Goal: Task Accomplishment & Management: Complete application form

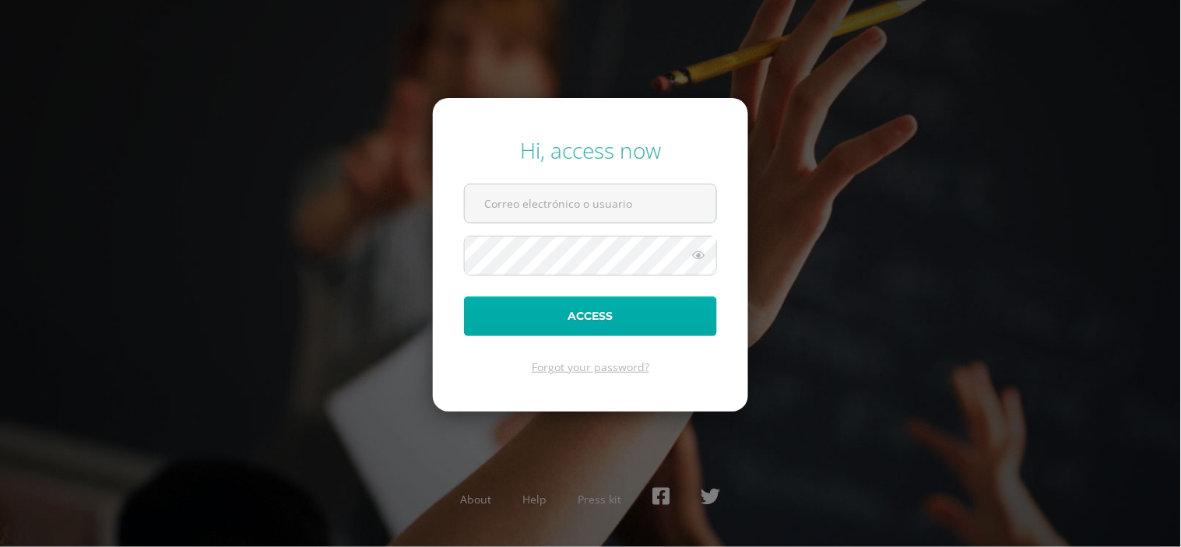
type input "karinadel@cig.edu.gt"
click at [585, 329] on button "Access" at bounding box center [590, 317] width 253 height 40
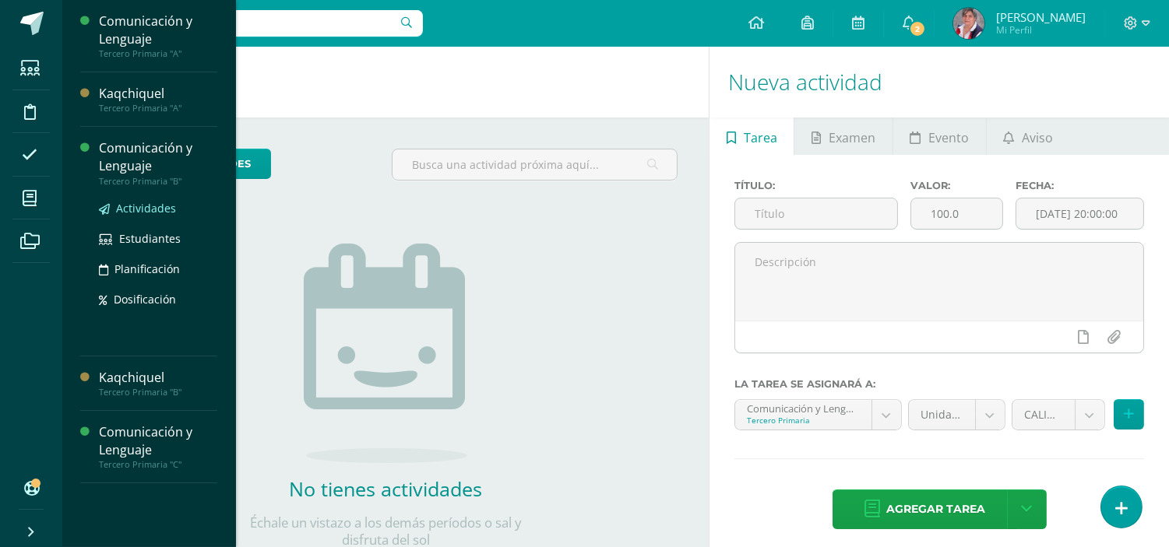
click at [136, 213] on span "Actividades" at bounding box center [146, 208] width 60 height 15
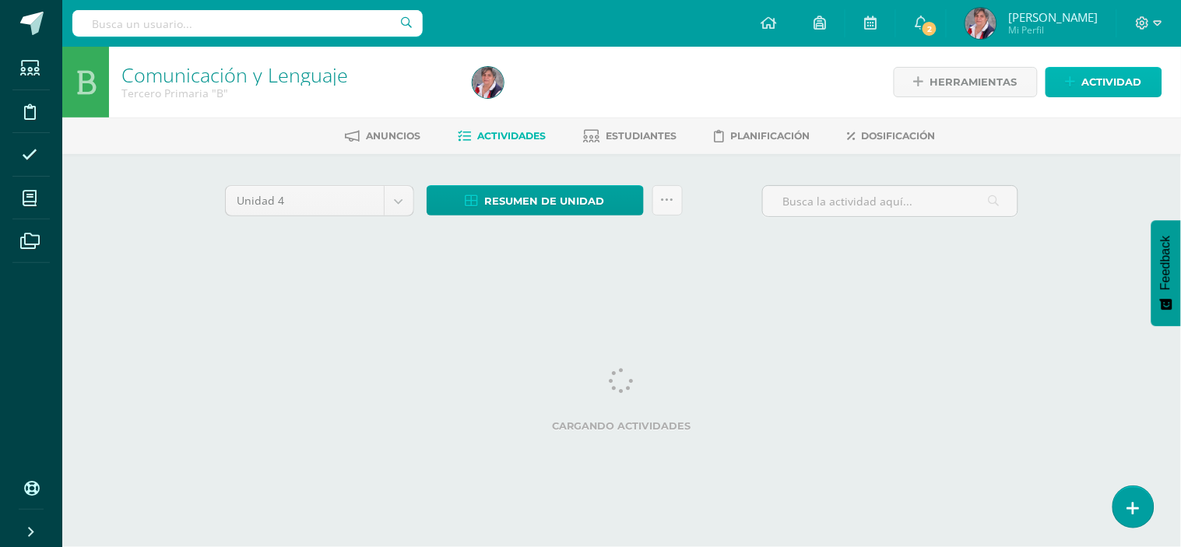
click at [1112, 76] on span "Actividad" at bounding box center [1112, 82] width 60 height 29
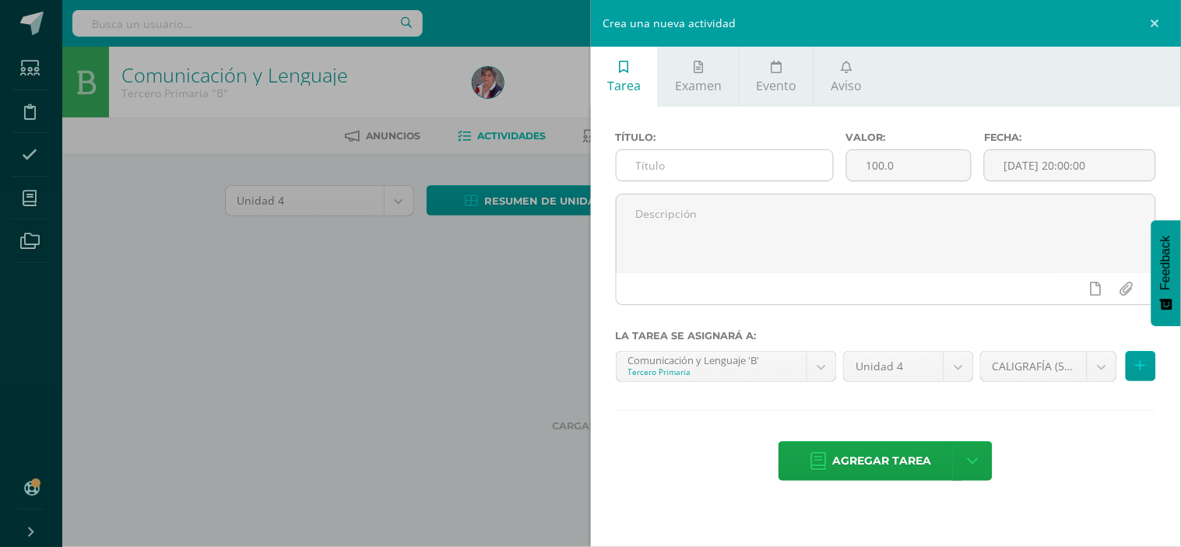
click at [665, 169] on input "text" at bounding box center [725, 165] width 216 height 30
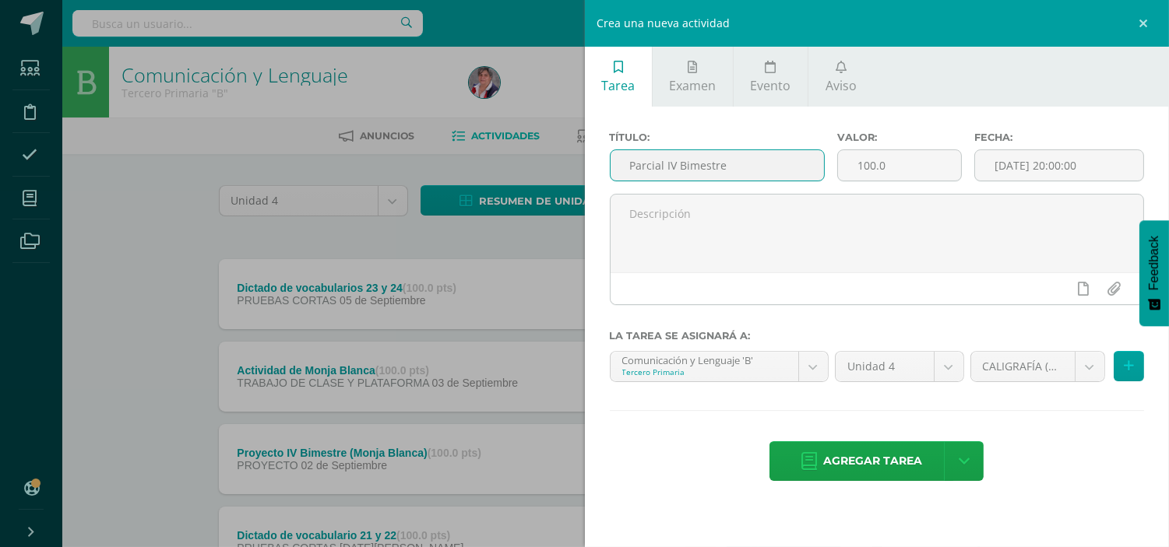
drag, startPoint x: 725, startPoint y: 161, endPoint x: 621, endPoint y: 150, distance: 104.9
click at [621, 150] on input "Parcial IV Bimestre" at bounding box center [717, 165] width 214 height 30
type input "Parcial IV Bimestre"
click at [1042, 160] on input "[DATE] 20:00:00" at bounding box center [1059, 165] width 168 height 30
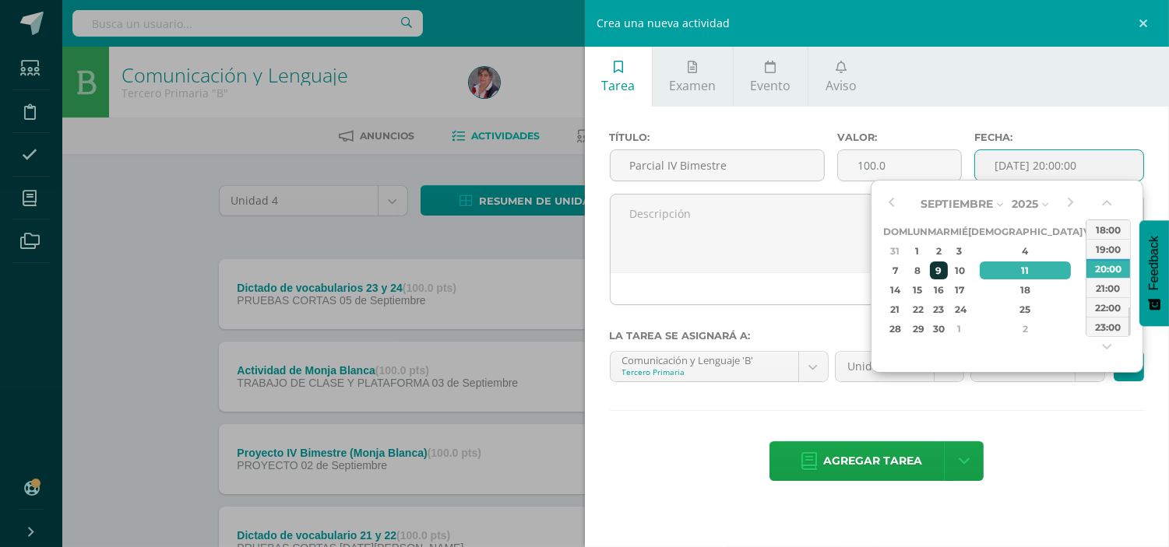
click at [948, 269] on div "9" at bounding box center [939, 271] width 18 height 18
type input "2025-09-09 20:00"
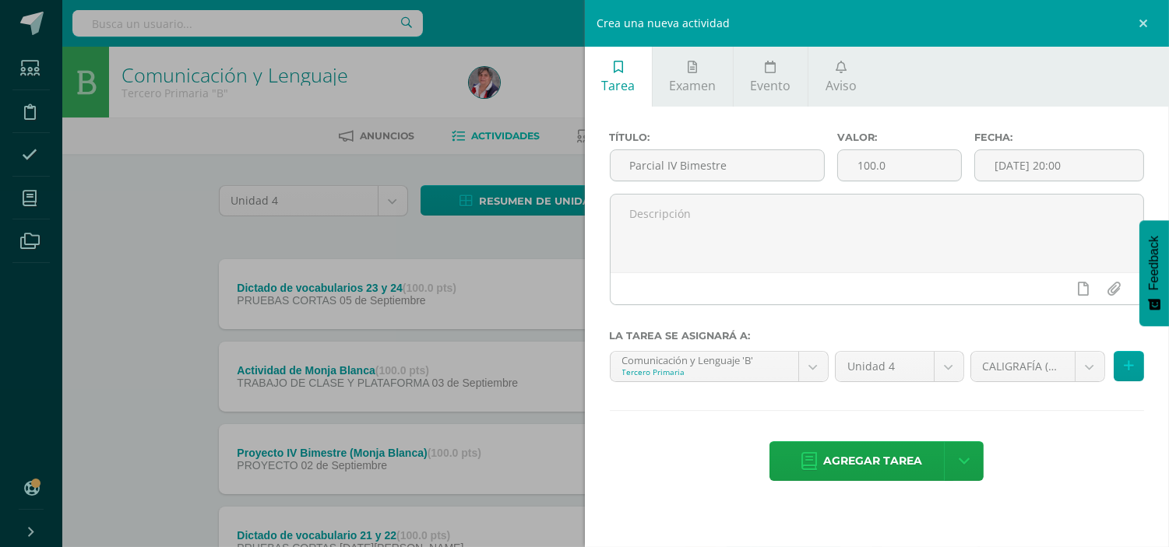
click at [1061, 426] on div "Título: Parcial IV Bimestre Valor: 100.0 Fecha: 2025-09-09 20:00 La tarea se as…" at bounding box center [877, 308] width 585 height 403
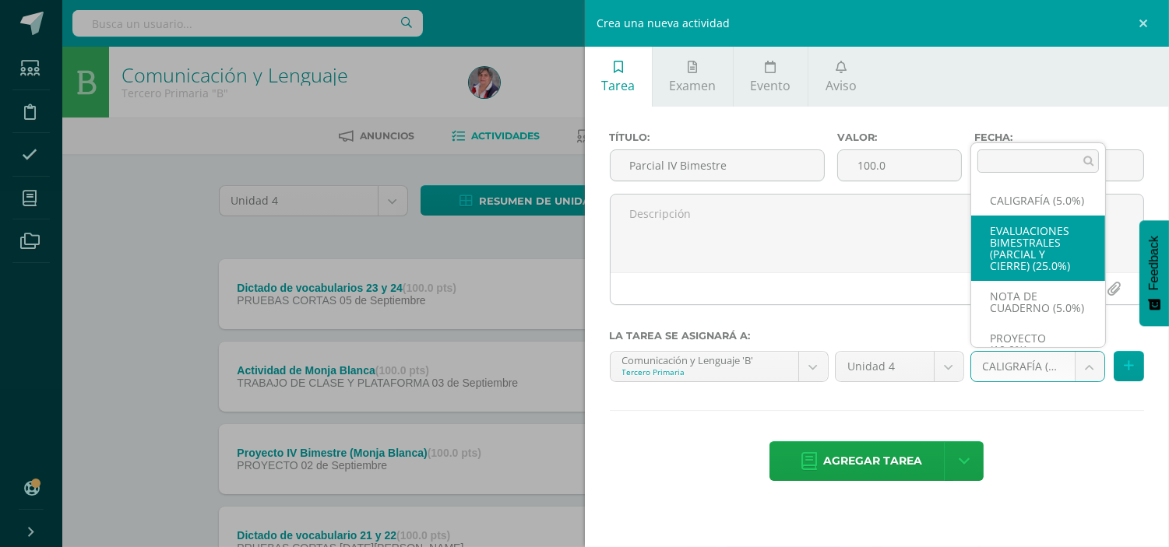
select select "232907"
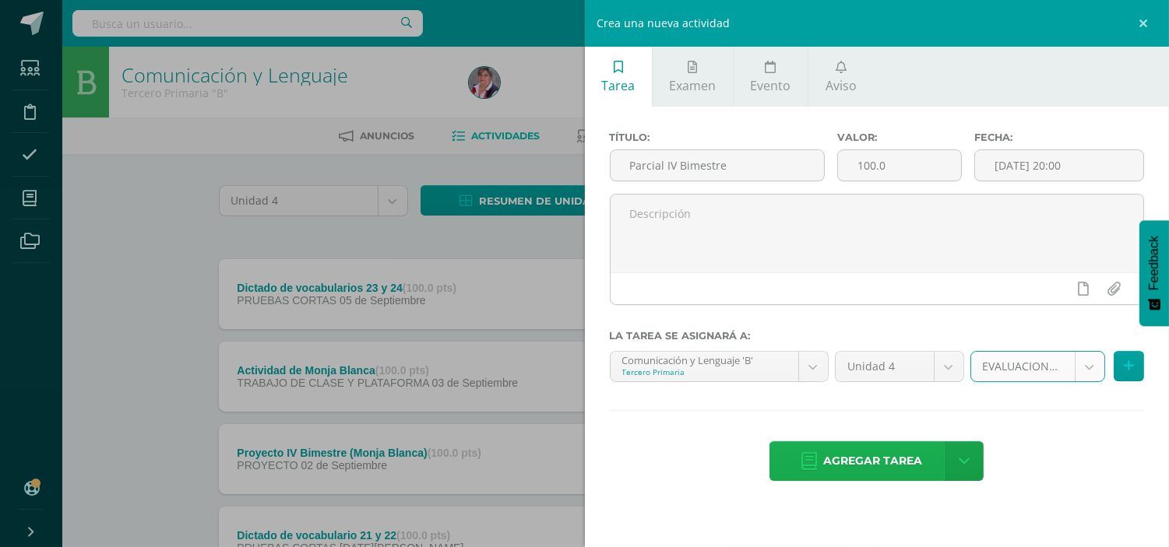
click at [872, 466] on span "Agregar tarea" at bounding box center [872, 461] width 99 height 38
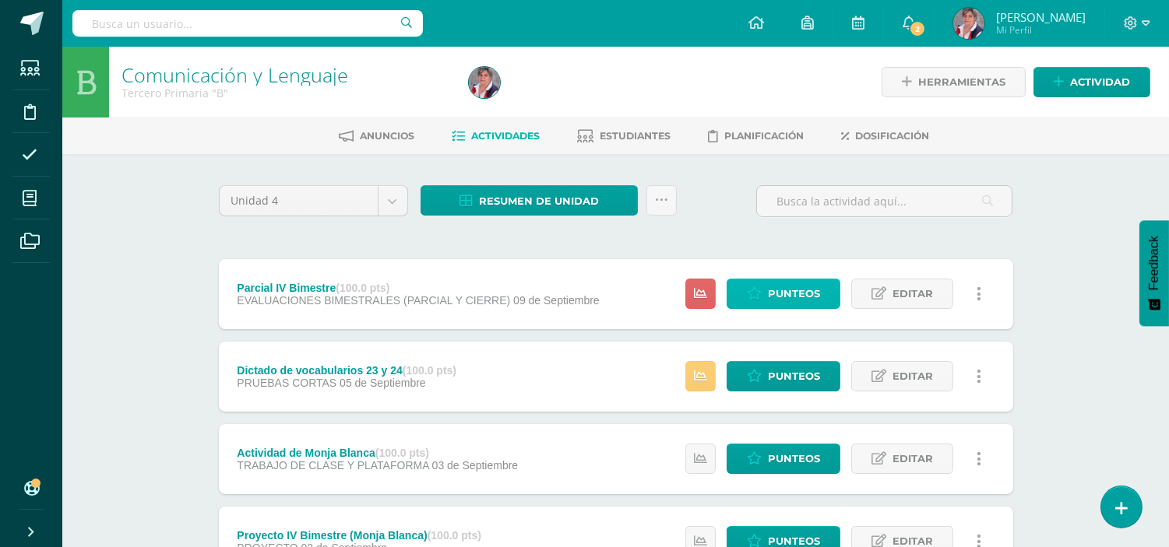
click at [788, 301] on span "Punteos" at bounding box center [794, 294] width 52 height 29
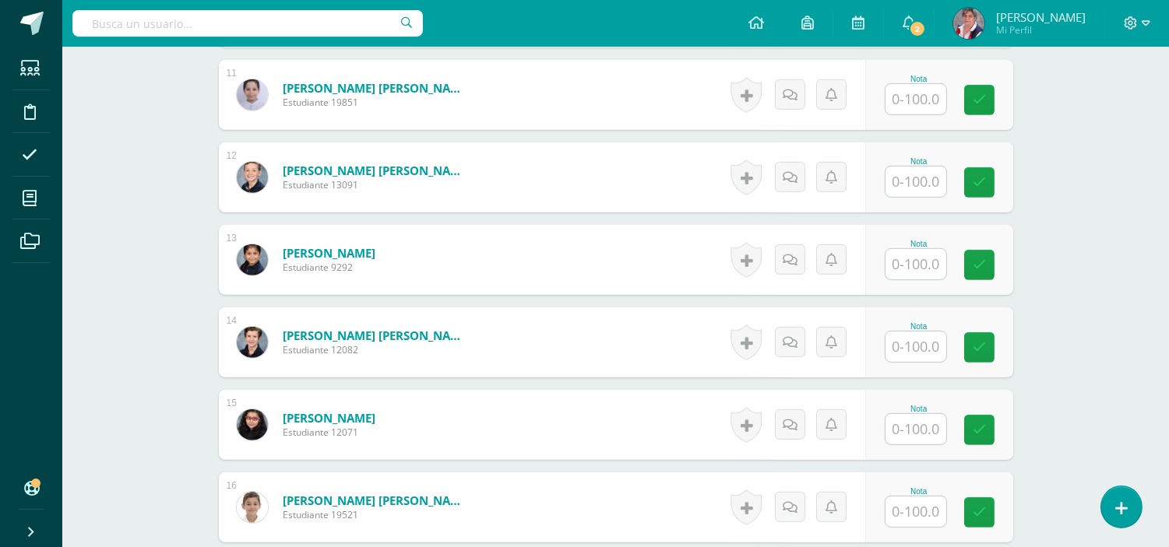
scroll to position [1321, 0]
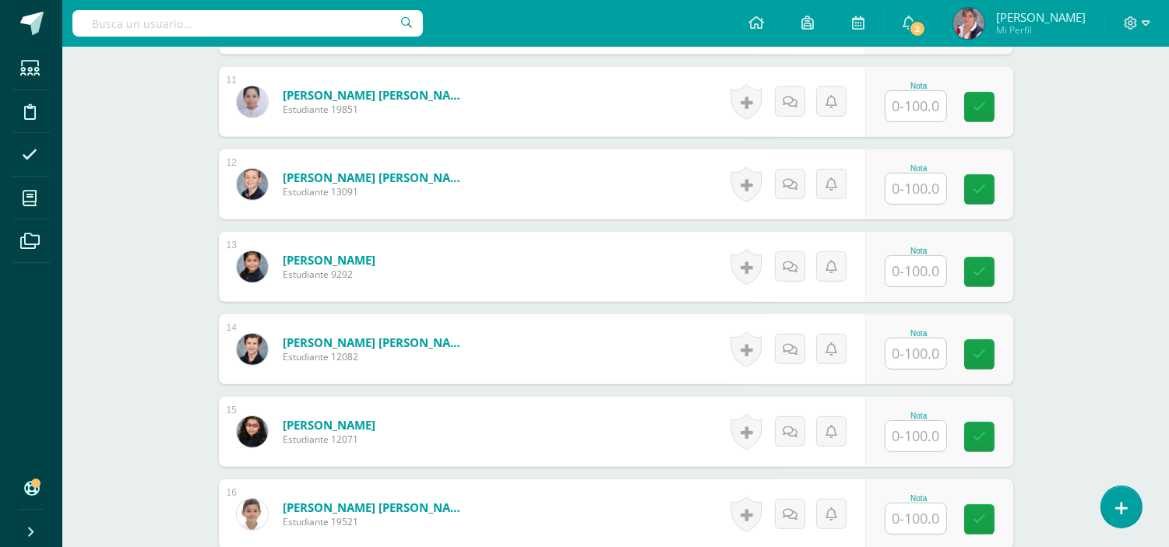
click at [921, 269] on input "text" at bounding box center [915, 271] width 61 height 30
type input "94"
click at [997, 275] on link at bounding box center [989, 272] width 31 height 31
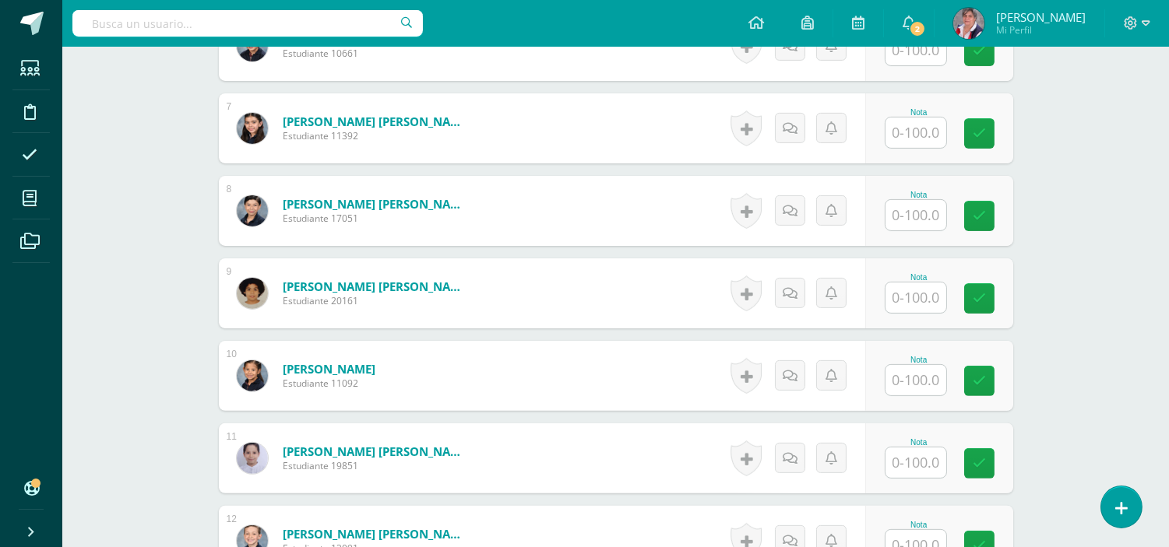
scroll to position [917, 0]
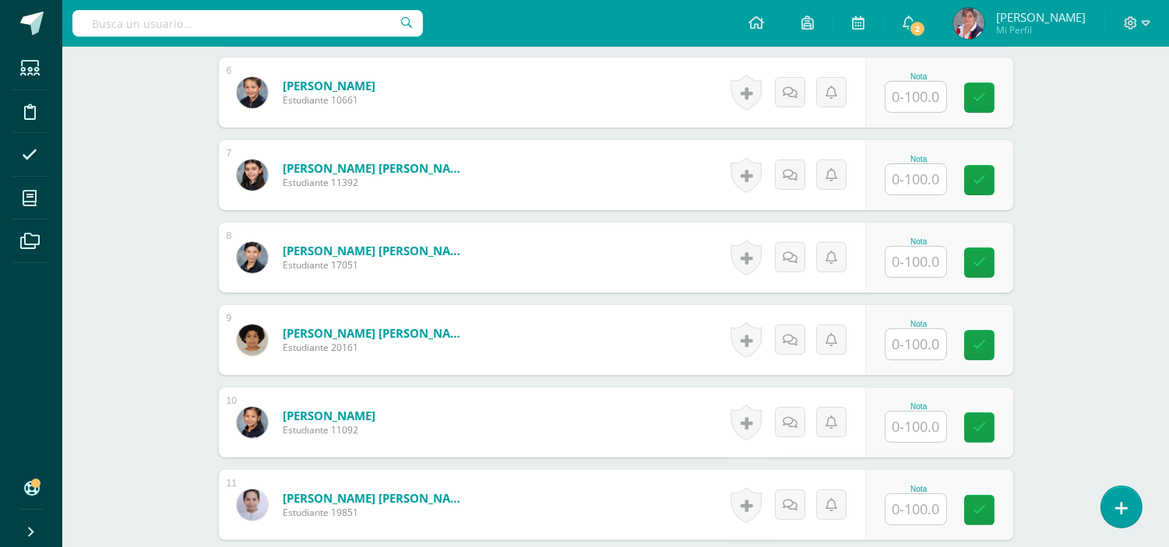
click at [920, 259] on input "text" at bounding box center [915, 262] width 61 height 30
type input "94"
click at [990, 268] on icon at bounding box center [990, 262] width 14 height 13
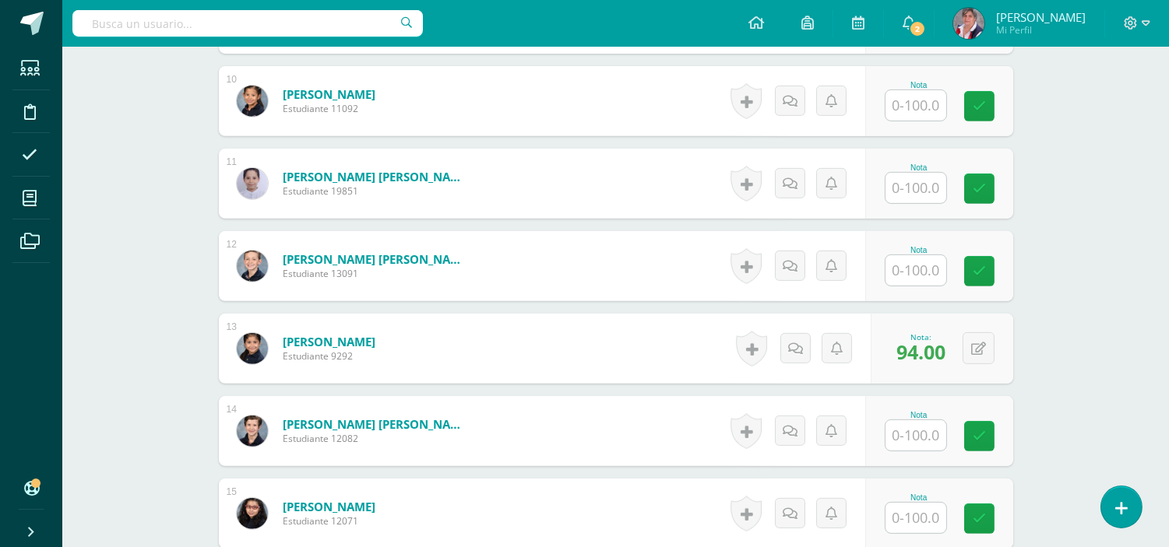
scroll to position [1249, 0]
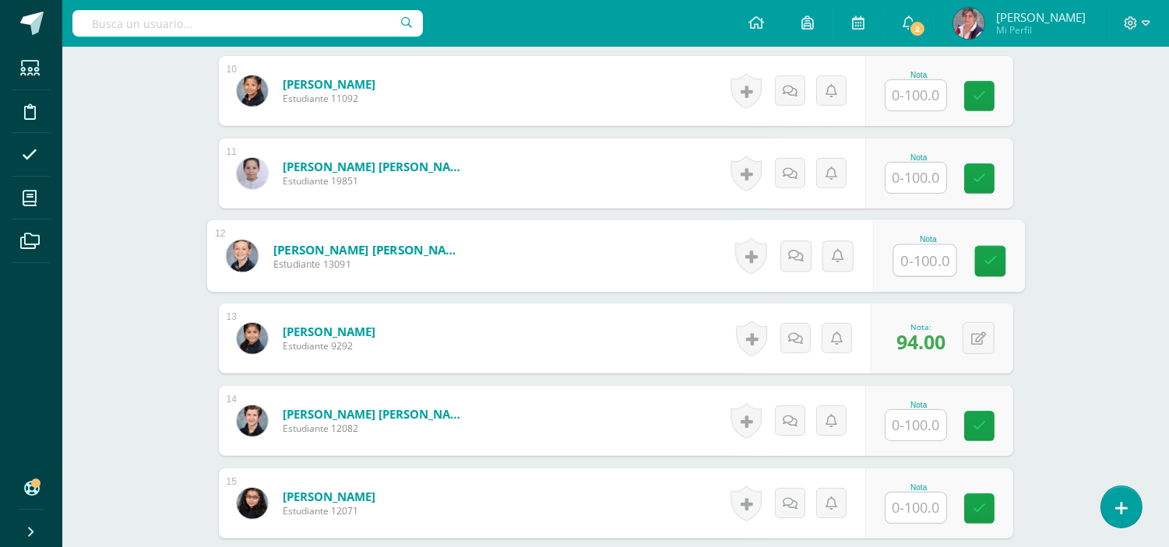
click at [933, 266] on input "text" at bounding box center [924, 260] width 62 height 31
type input "92"
click at [987, 263] on icon at bounding box center [990, 261] width 14 height 13
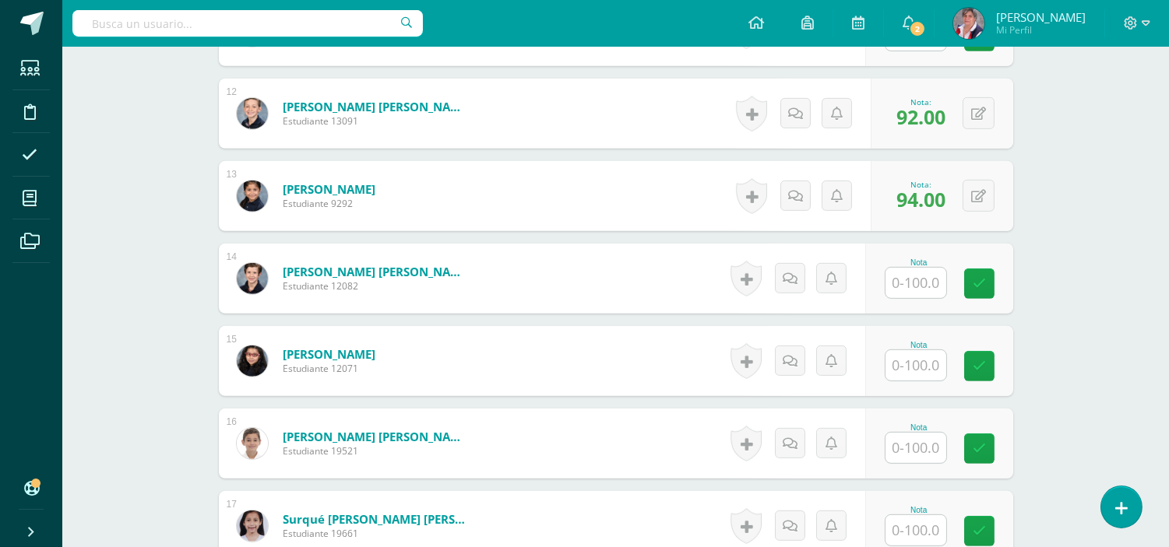
scroll to position [1399, 0]
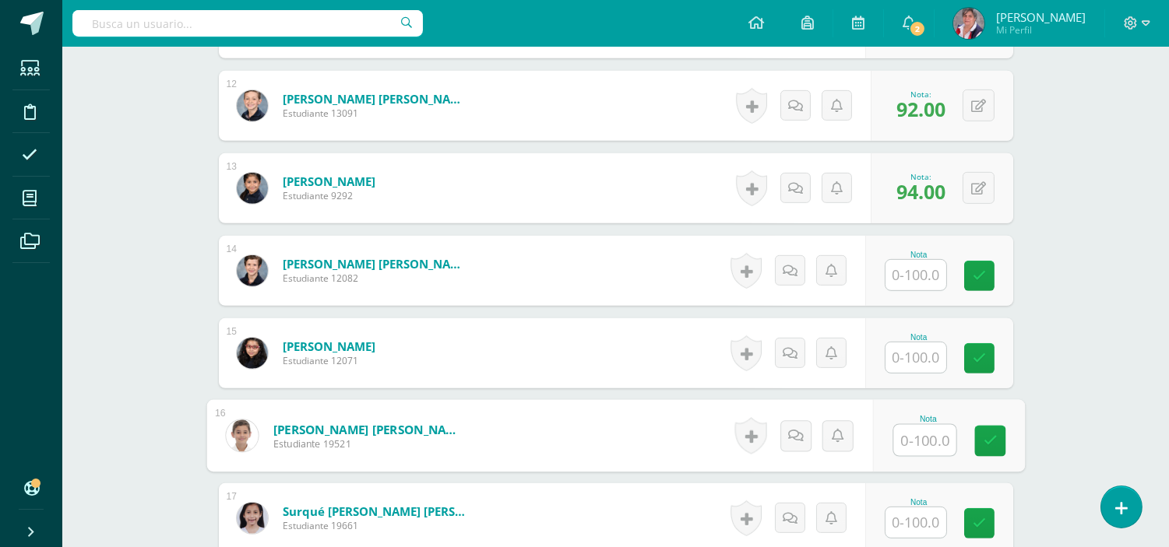
click at [911, 452] on input "text" at bounding box center [924, 440] width 62 height 31
type input "90"
click at [976, 434] on link at bounding box center [989, 441] width 31 height 31
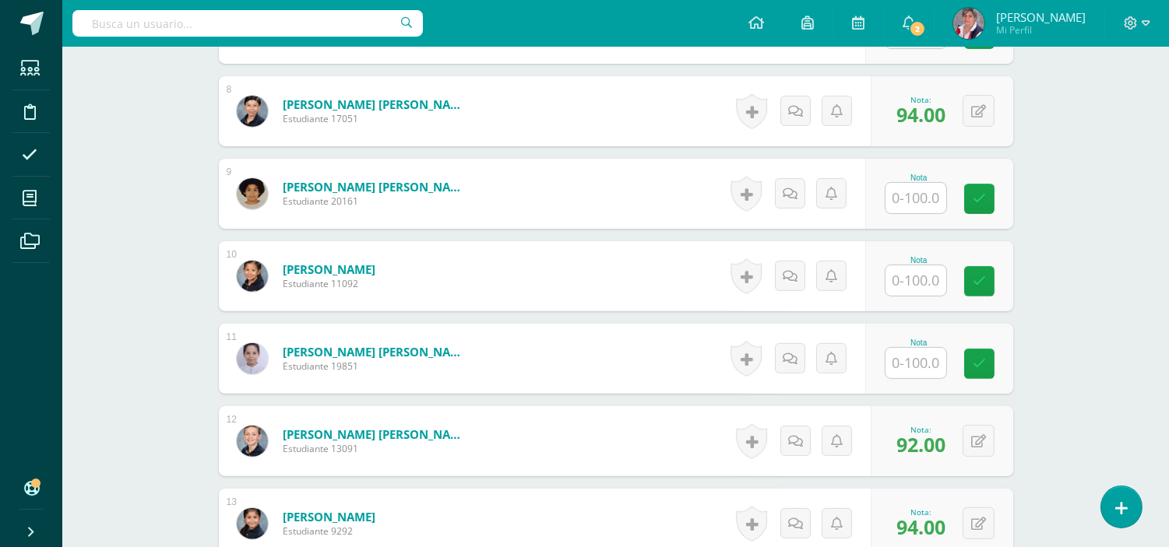
scroll to position [1061, 0]
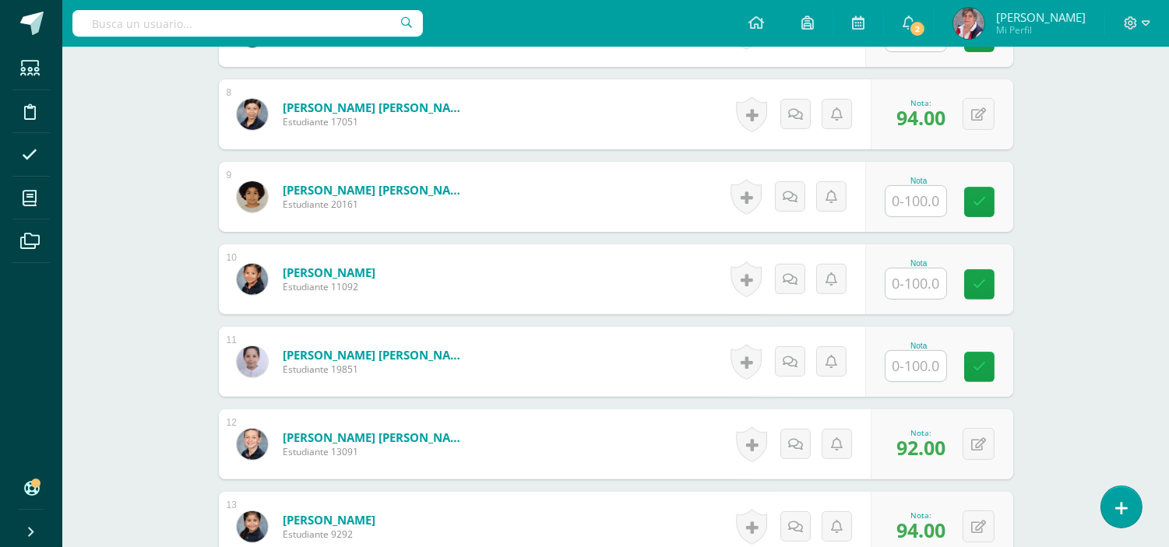
click at [909, 195] on input "text" at bounding box center [915, 201] width 61 height 30
type input "90"
click at [982, 211] on link at bounding box center [989, 202] width 31 height 31
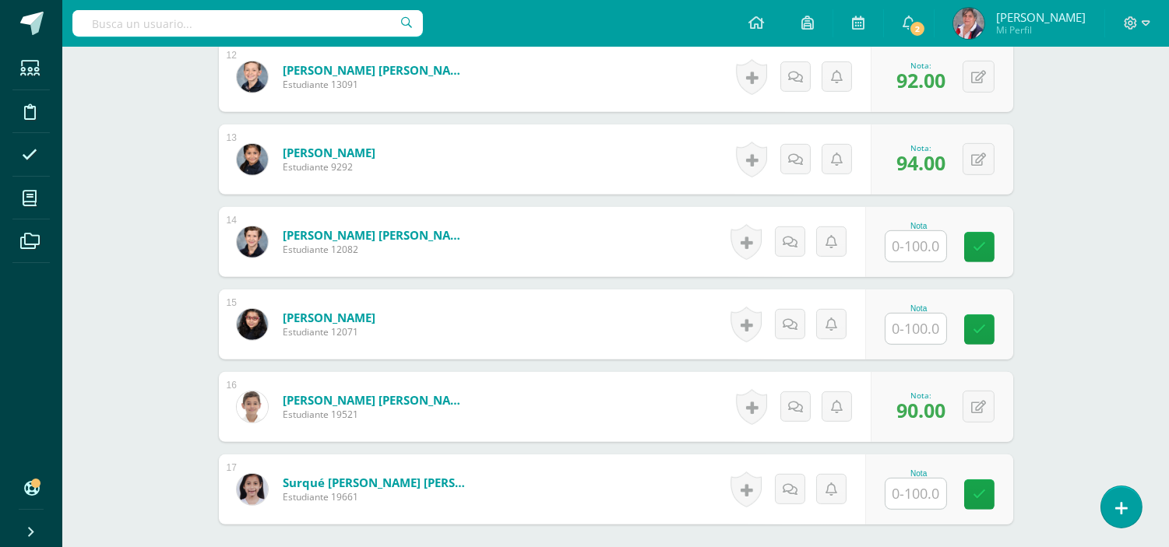
scroll to position [1431, 0]
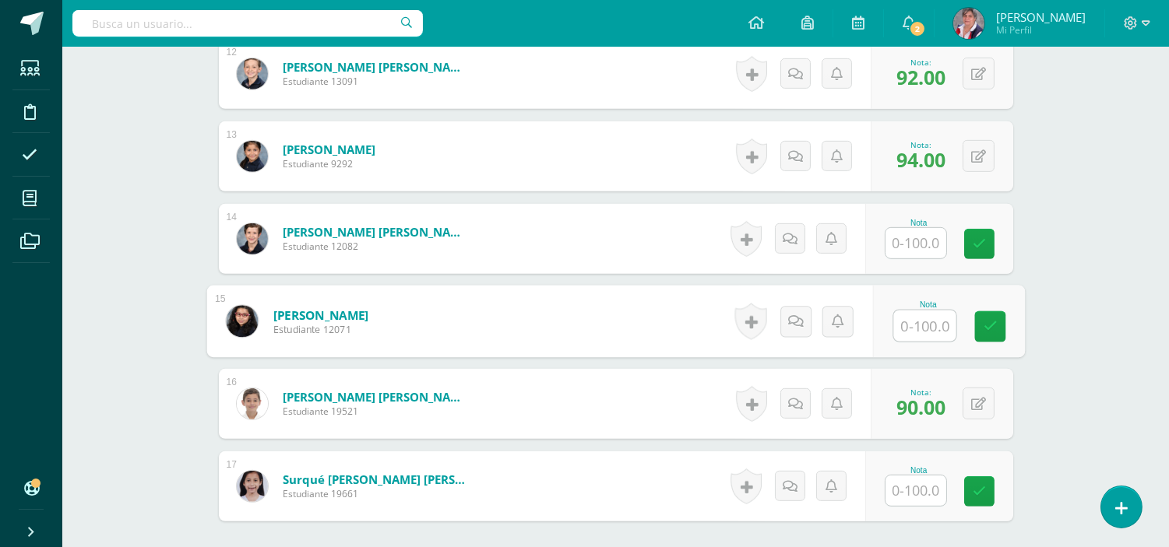
click at [919, 335] on input "text" at bounding box center [924, 326] width 62 height 31
type input "83"
click at [987, 337] on link at bounding box center [989, 326] width 31 height 31
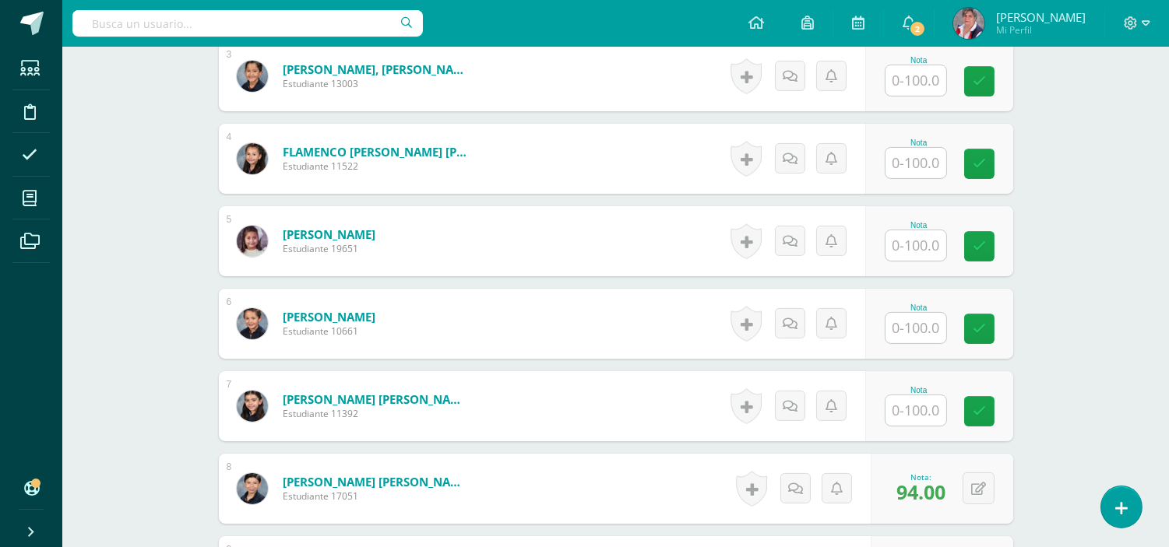
scroll to position [675, 0]
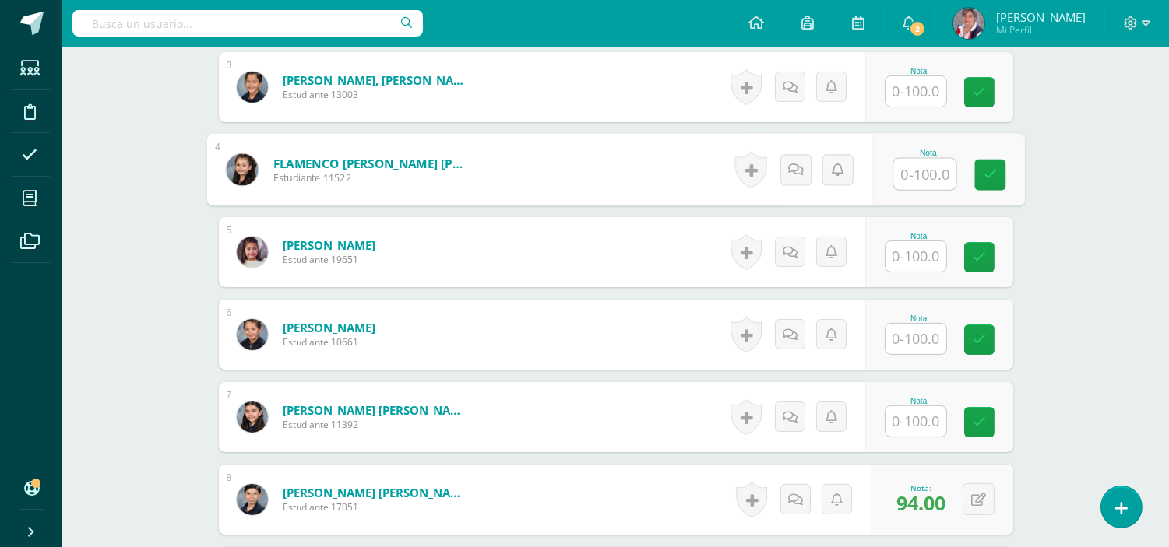
click at [921, 166] on input "text" at bounding box center [924, 174] width 62 height 31
type input "83"
click at [981, 172] on link at bounding box center [989, 175] width 31 height 31
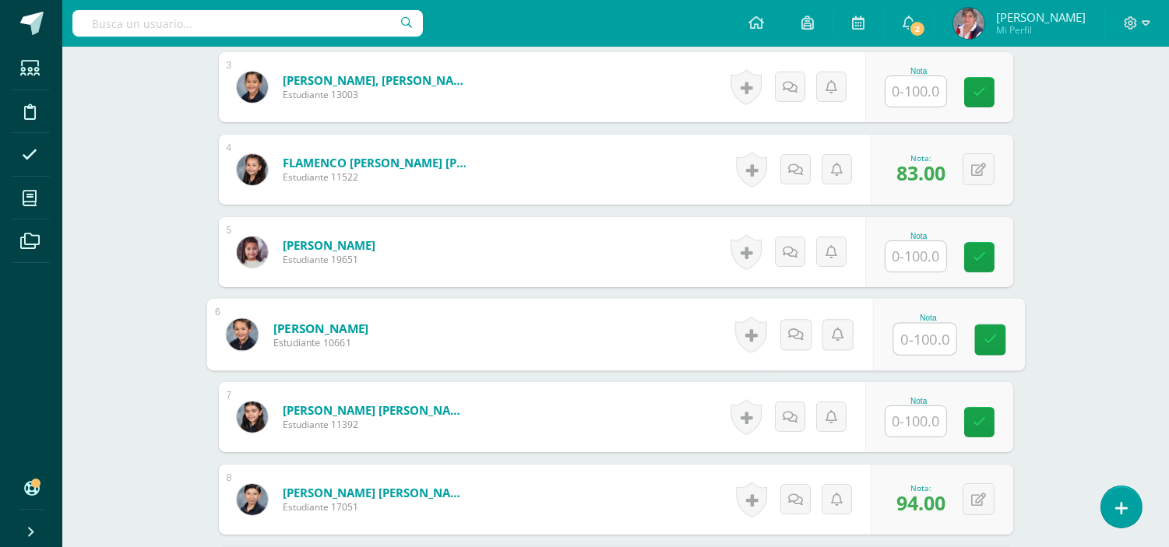
click at [923, 331] on input "text" at bounding box center [924, 339] width 62 height 31
type input "82"
click at [995, 346] on icon at bounding box center [990, 339] width 14 height 13
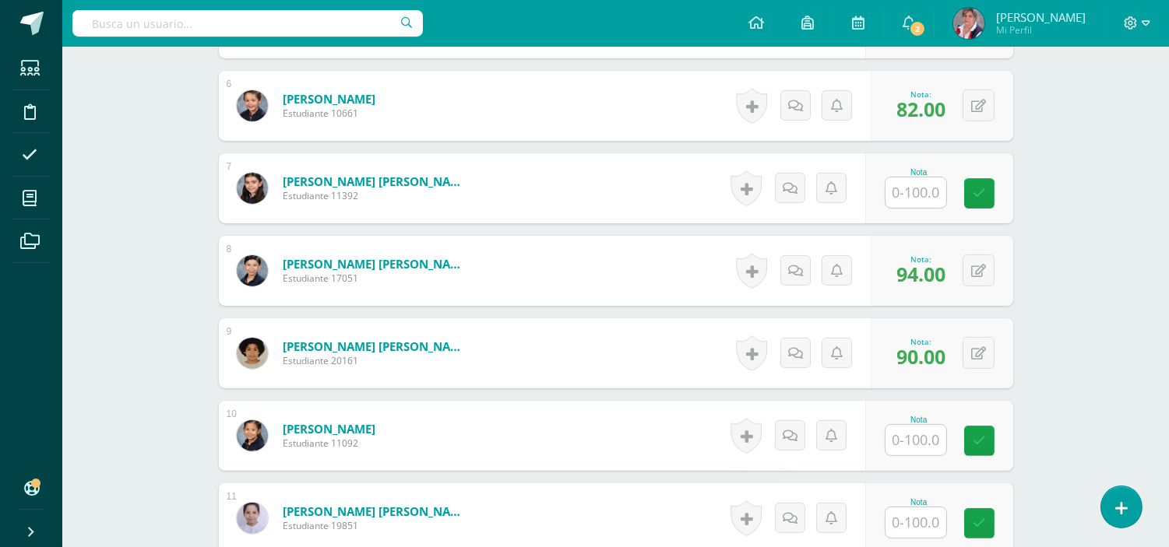
scroll to position [907, 0]
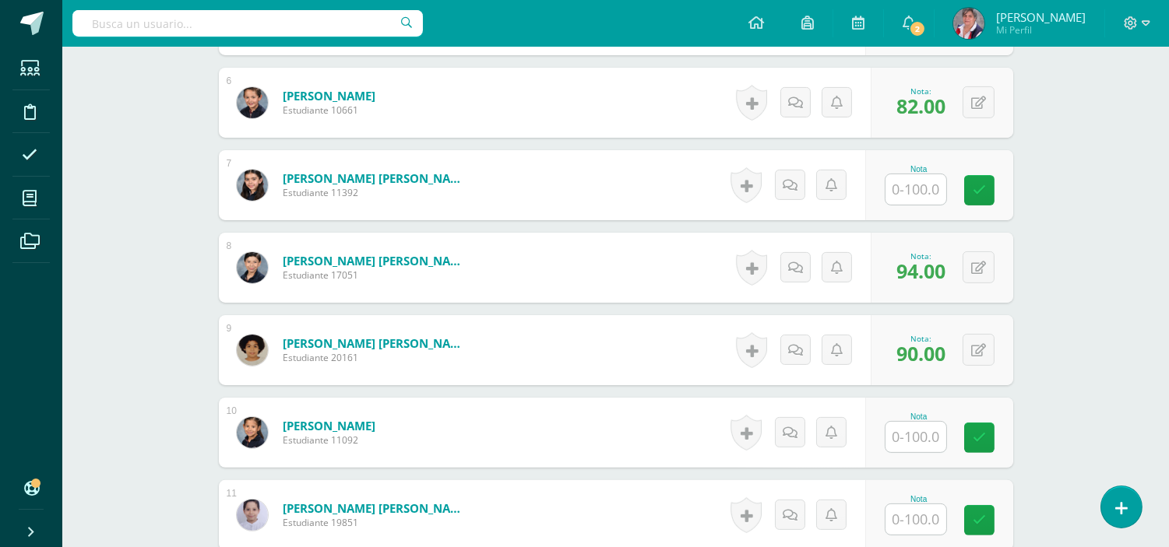
click at [927, 438] on input "text" at bounding box center [915, 437] width 61 height 30
type input "81"
click at [983, 440] on icon at bounding box center [990, 437] width 14 height 13
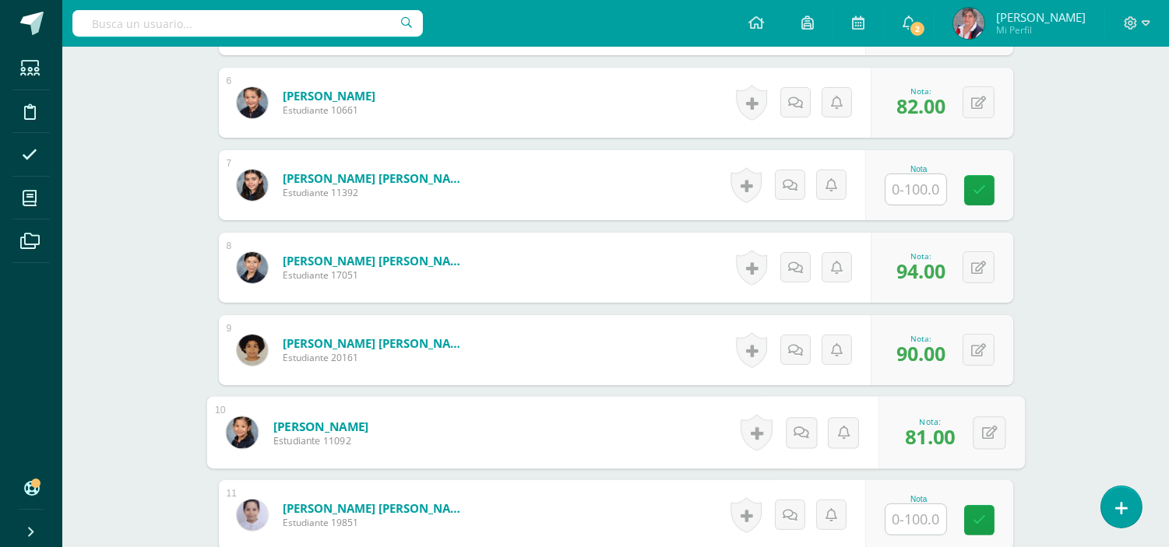
drag, startPoint x: 983, startPoint y: 440, endPoint x: 656, endPoint y: 449, distance: 326.4
click at [656, 449] on form "[PERSON_NAME] Estudiante 11092 Nota 81.00 0 [GEOGRAPHIC_DATA]" at bounding box center [615, 433] width 818 height 72
click at [973, 431] on button at bounding box center [989, 433] width 33 height 33
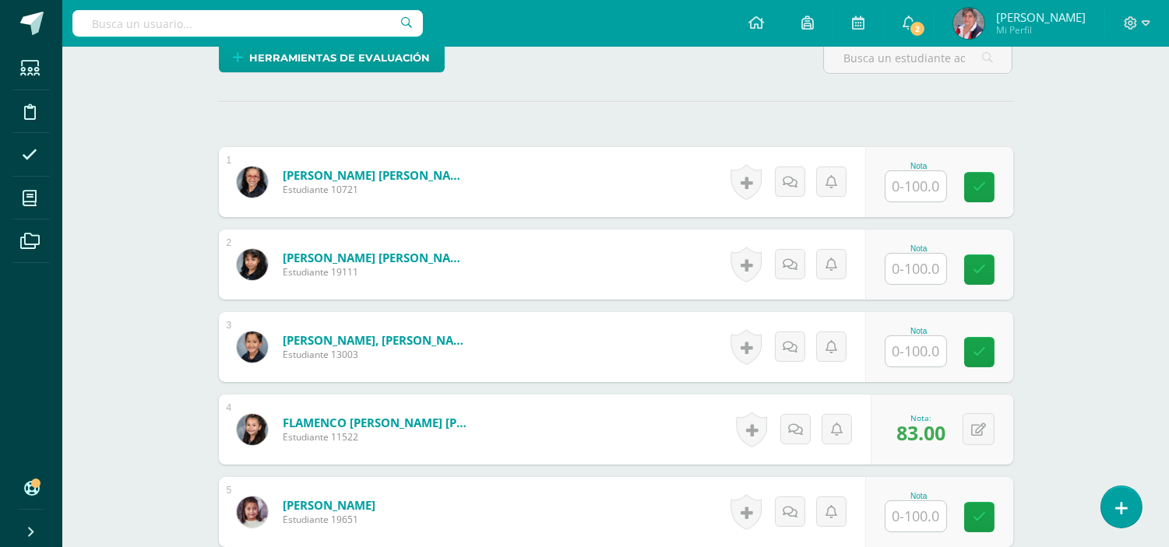
scroll to position [379, 0]
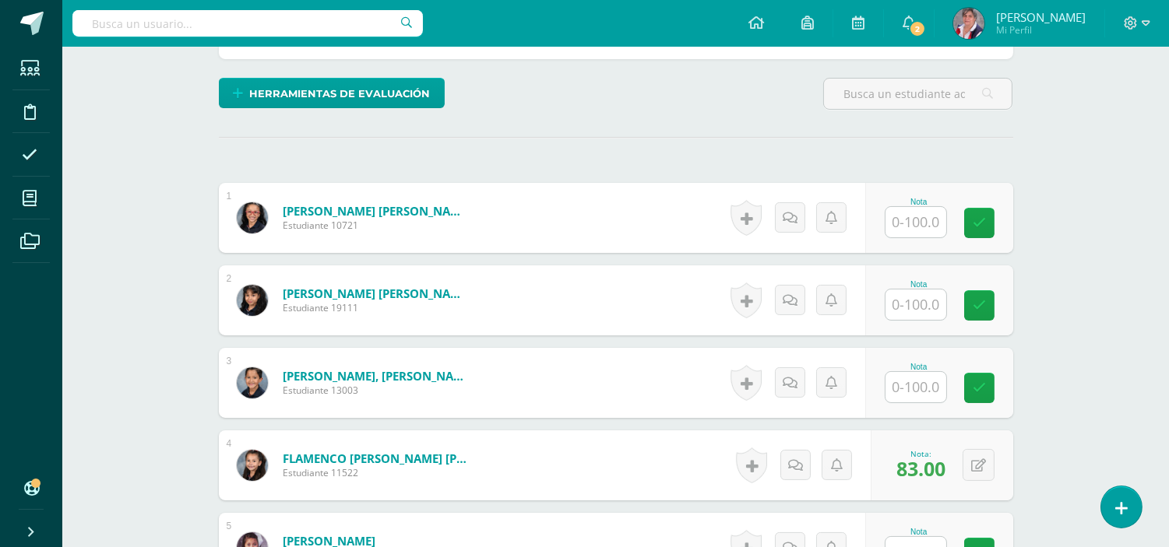
click at [924, 302] on input "text" at bounding box center [915, 305] width 61 height 30
type input "81"
click at [987, 307] on icon at bounding box center [990, 305] width 14 height 13
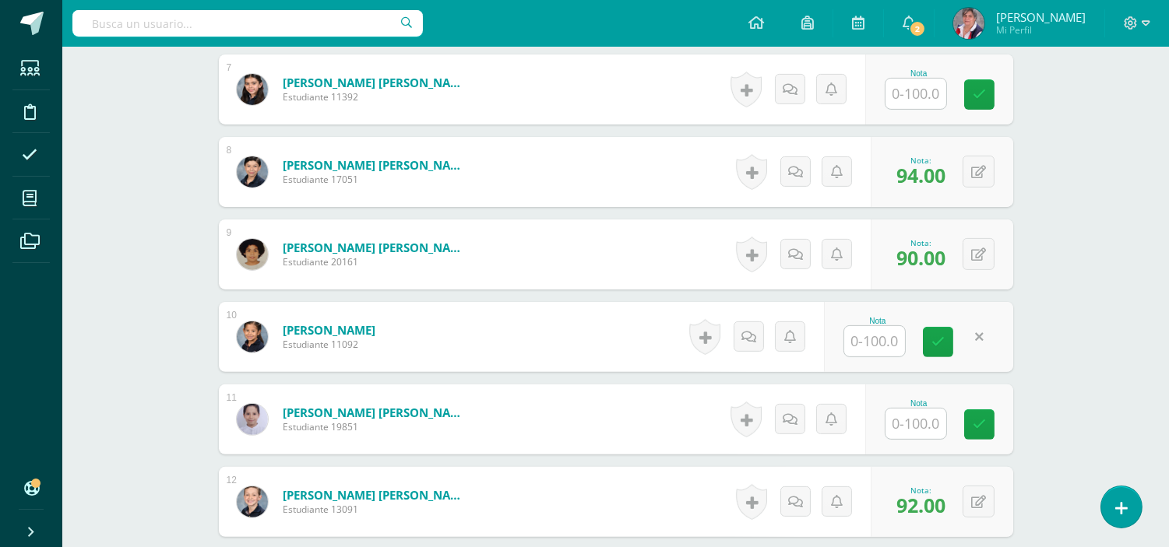
scroll to position [1000, 0]
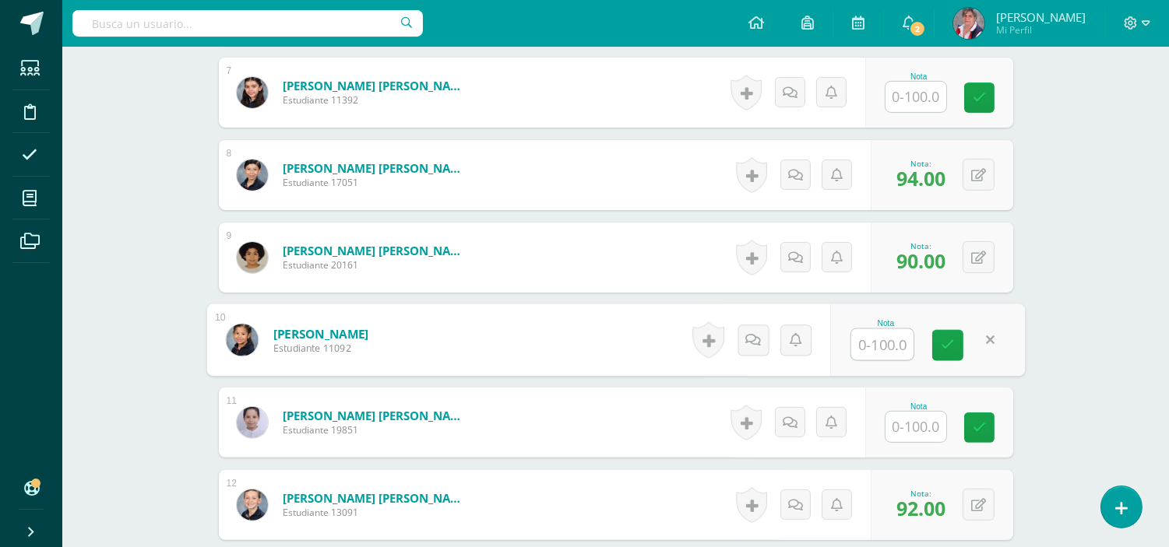
click at [894, 348] on input "text" at bounding box center [882, 344] width 62 height 31
type input "80"
click at [947, 357] on link at bounding box center [947, 345] width 31 height 31
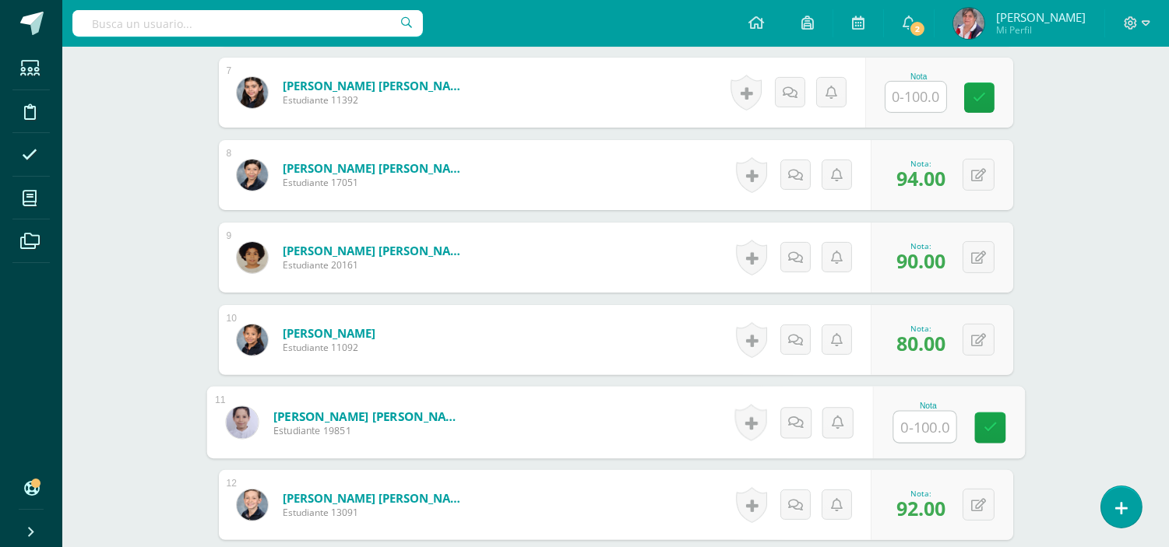
click at [932, 431] on input "text" at bounding box center [924, 427] width 62 height 31
type input "80"
click at [983, 431] on icon at bounding box center [990, 427] width 14 height 13
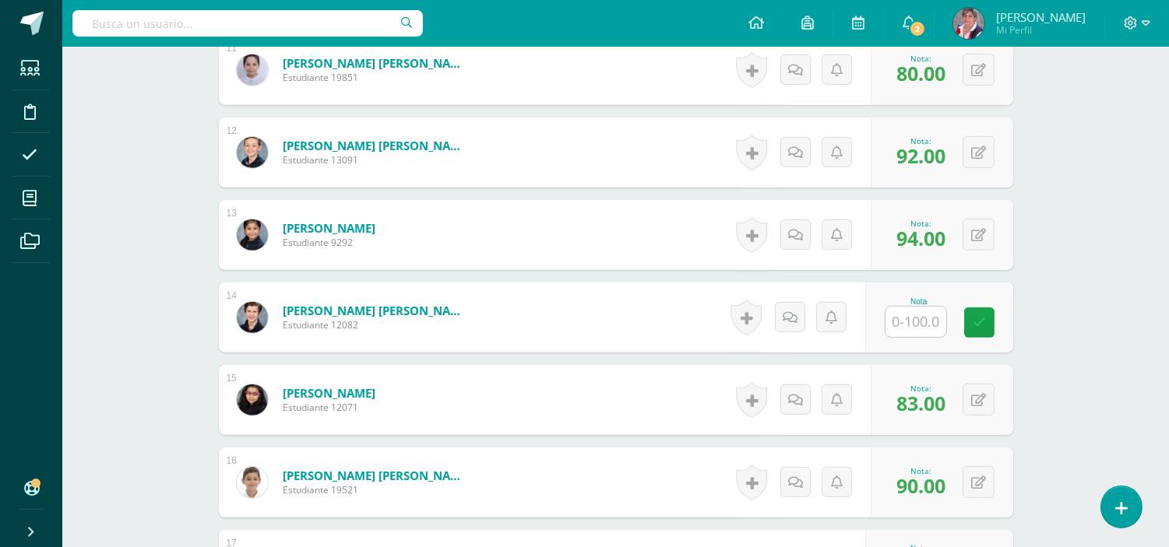
scroll to position [1363, 0]
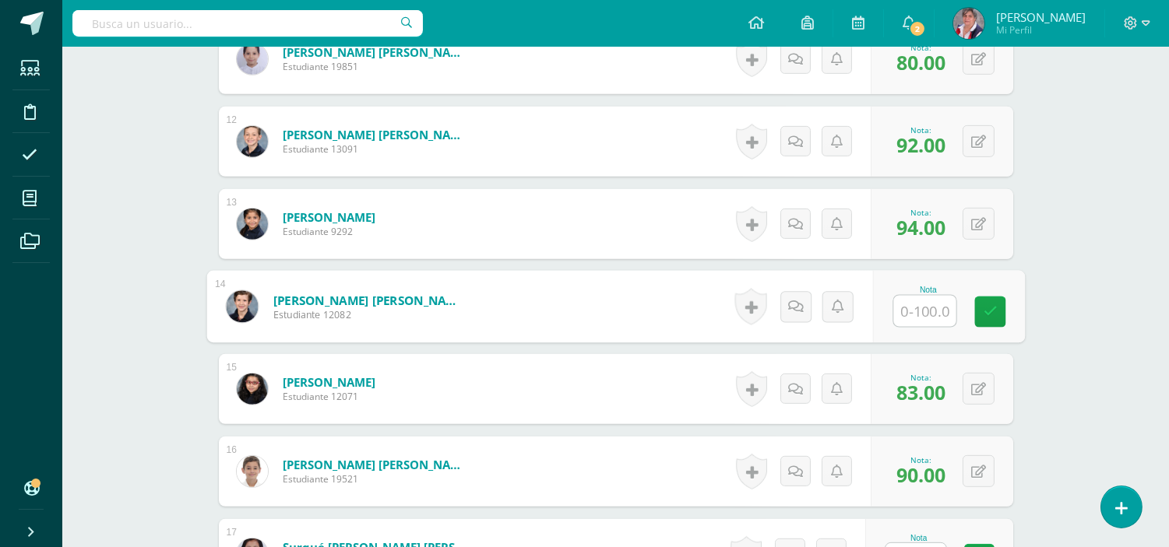
click at [934, 312] on input "text" at bounding box center [924, 311] width 62 height 31
type input "73"
click at [989, 313] on icon at bounding box center [990, 311] width 14 height 13
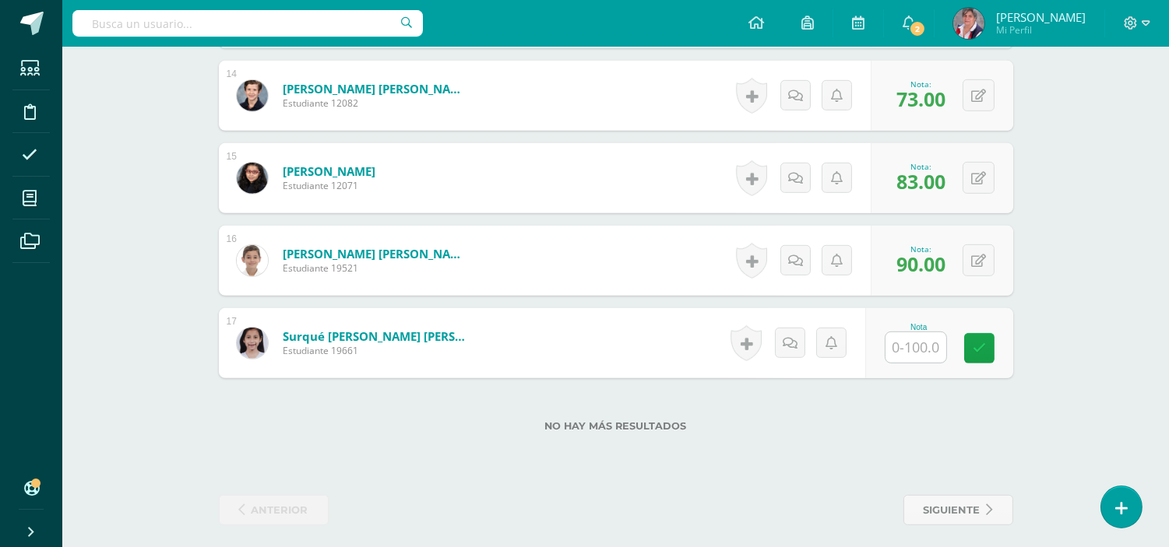
scroll to position [1583, 0]
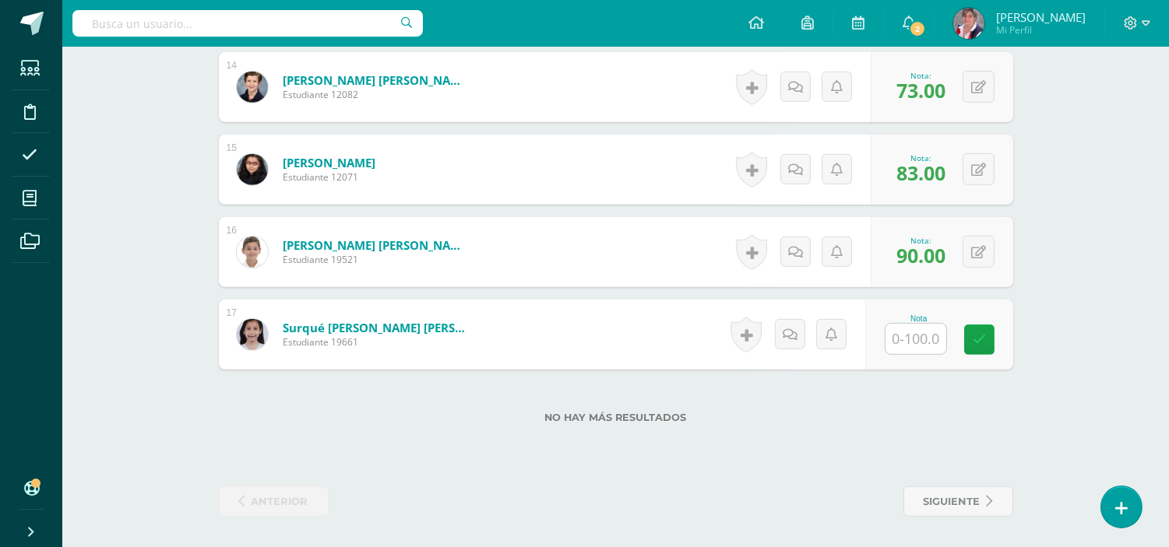
click at [927, 343] on input "text" at bounding box center [915, 339] width 61 height 30
type input "67"
click at [971, 344] on div "Nota 67" at bounding box center [948, 335] width 152 height 72
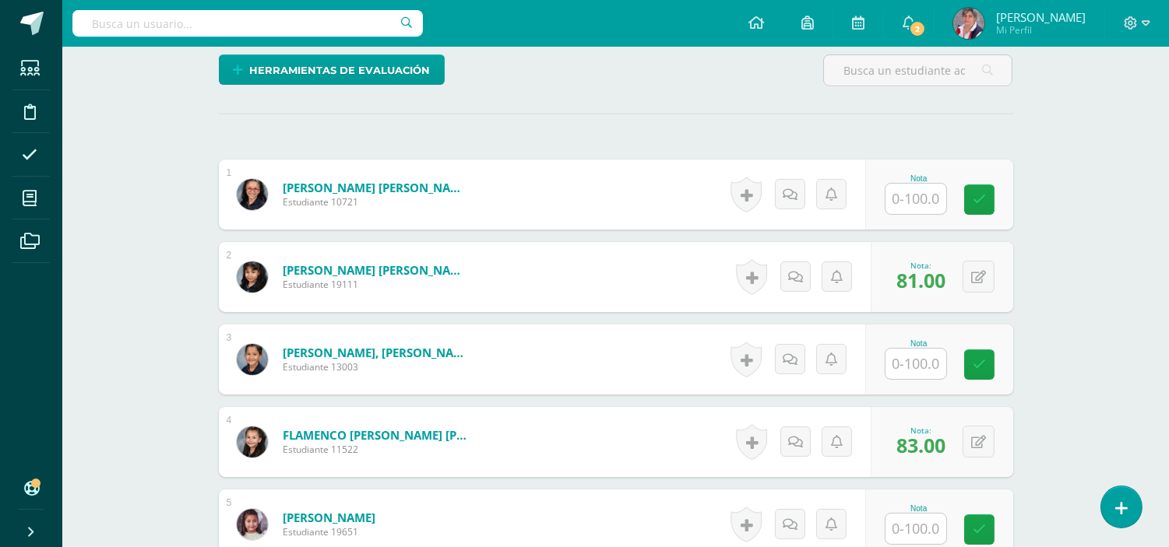
scroll to position [396, 0]
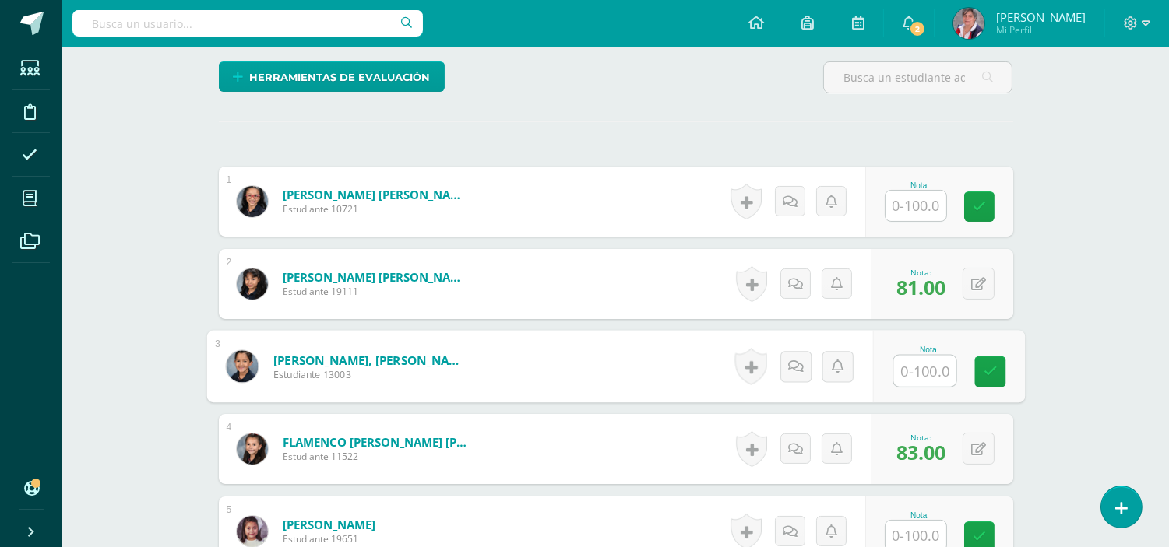
click at [920, 370] on input "text" at bounding box center [924, 371] width 62 height 31
type input "69"
click at [978, 370] on link at bounding box center [989, 372] width 31 height 31
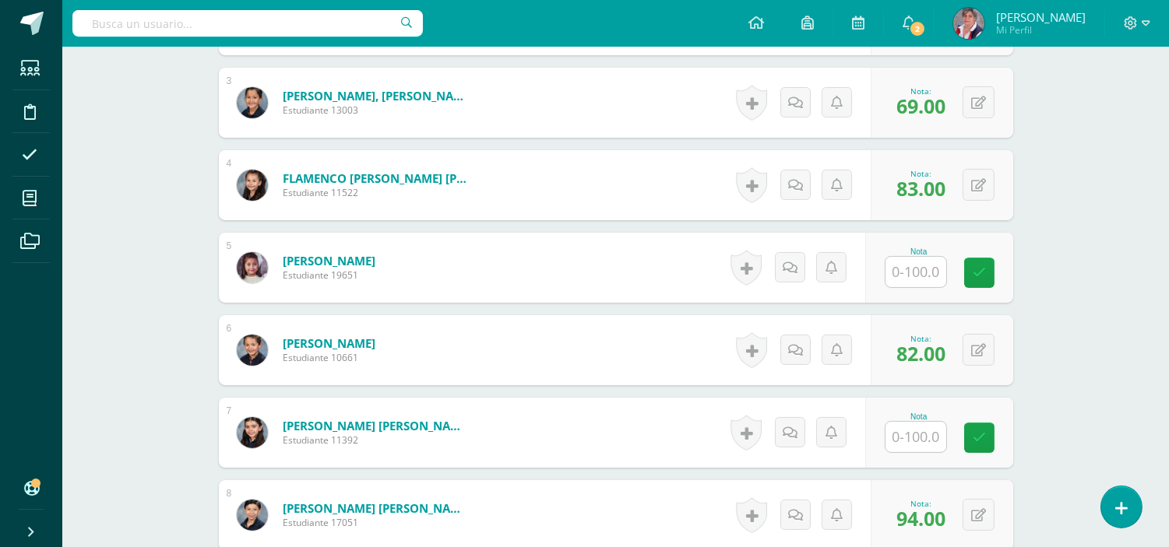
scroll to position [667, 0]
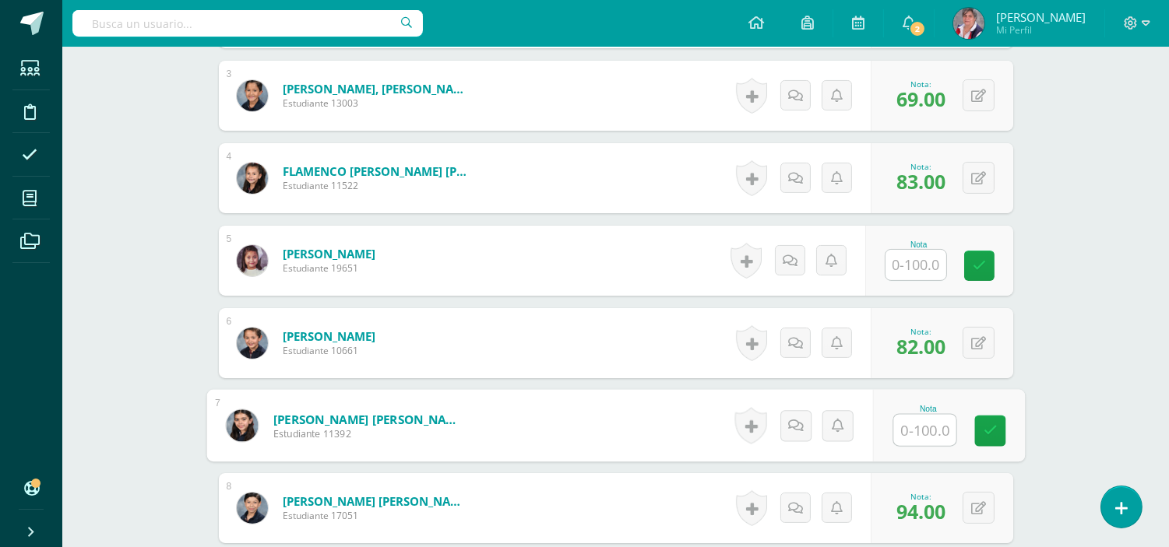
click at [934, 424] on input "text" at bounding box center [924, 430] width 62 height 31
type input "67"
click at [994, 436] on icon at bounding box center [990, 430] width 14 height 13
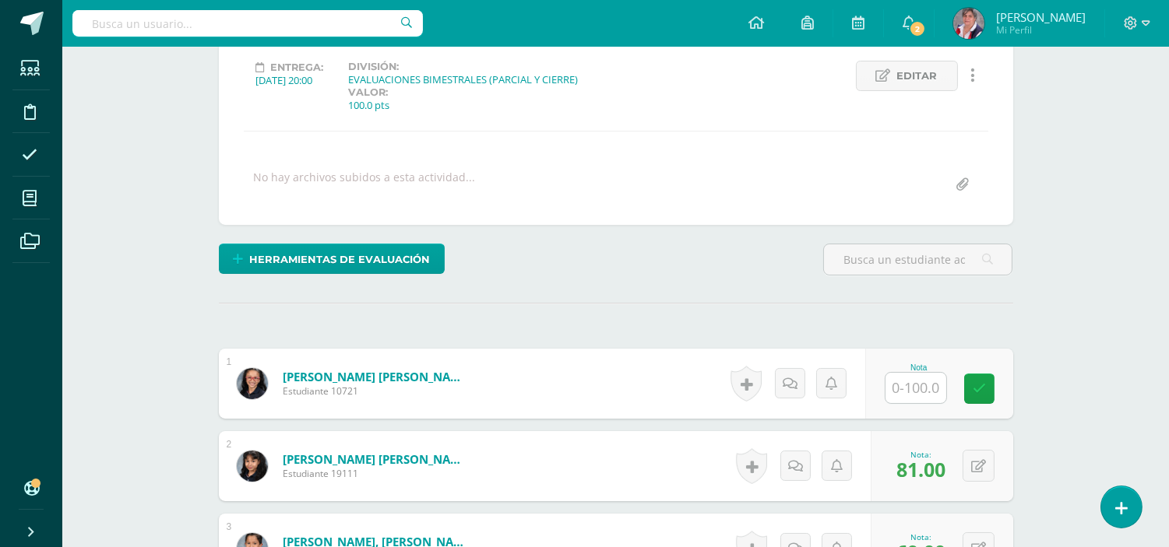
scroll to position [228, 0]
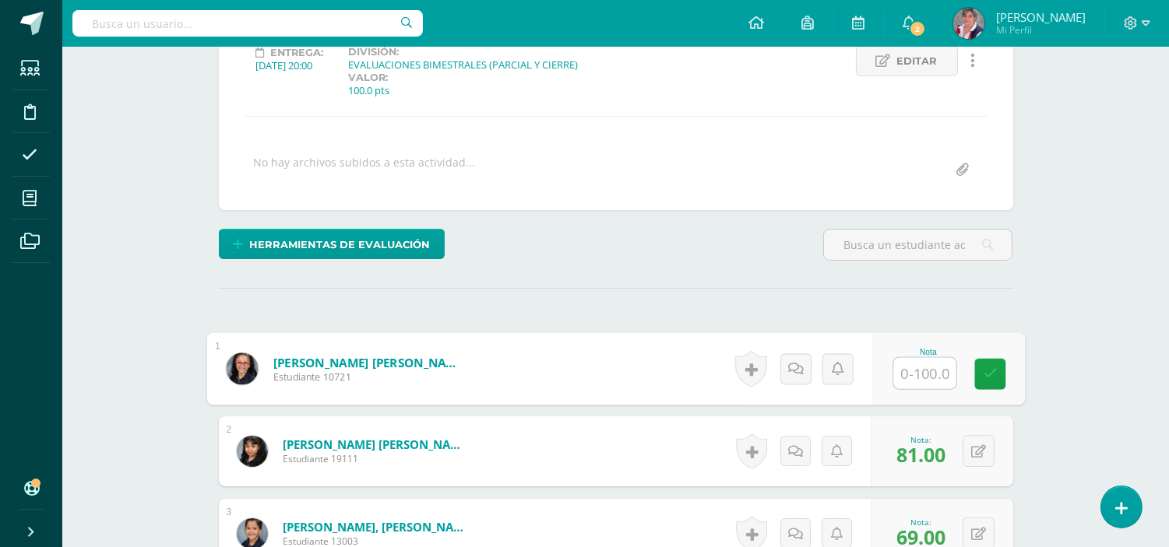
click at [914, 369] on input "text" at bounding box center [924, 373] width 62 height 31
type input "55"
click at [997, 368] on link at bounding box center [989, 374] width 31 height 31
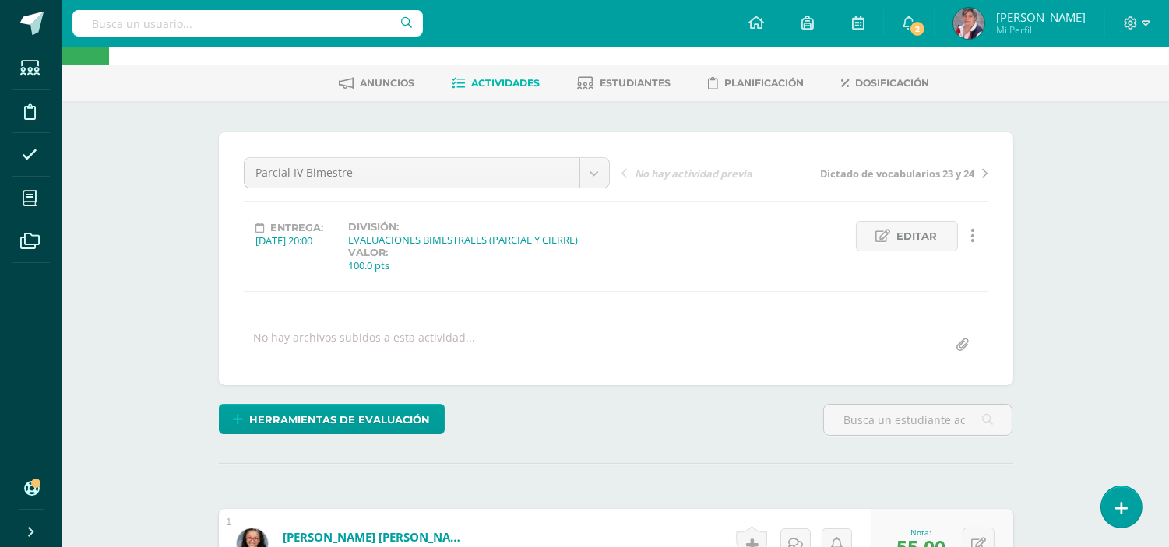
scroll to position [0, 0]
